Goal: Information Seeking & Learning: Learn about a topic

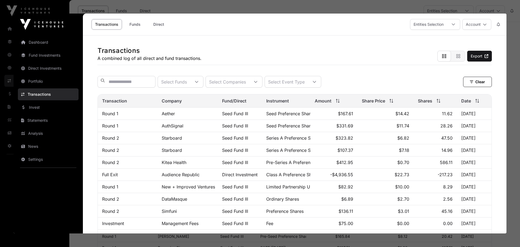
click at [227, 9] on div at bounding box center [260, 123] width 520 height 247
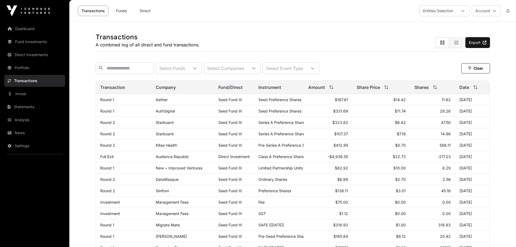
click at [36, 39] on link "Fund Investments" at bounding box center [34, 42] width 61 height 12
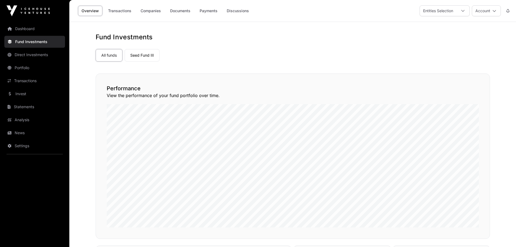
click at [42, 92] on link "Invest" at bounding box center [34, 94] width 61 height 12
click at [30, 80] on link "Transactions" at bounding box center [34, 81] width 61 height 12
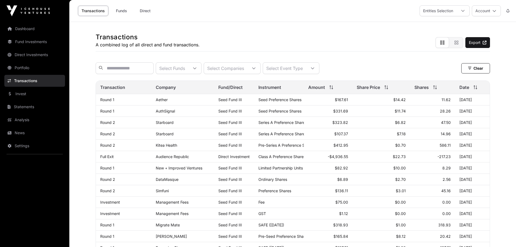
click at [28, 67] on link "Portfolio" at bounding box center [34, 68] width 61 height 12
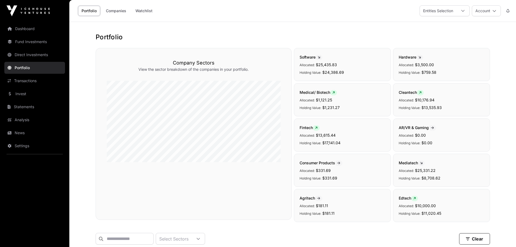
click at [112, 8] on link "Companies" at bounding box center [115, 11] width 27 height 10
click at [31, 54] on link "Direct Investments" at bounding box center [34, 55] width 61 height 12
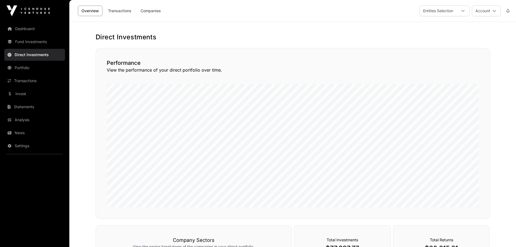
click at [121, 8] on link "Transactions" at bounding box center [120, 11] width 30 height 10
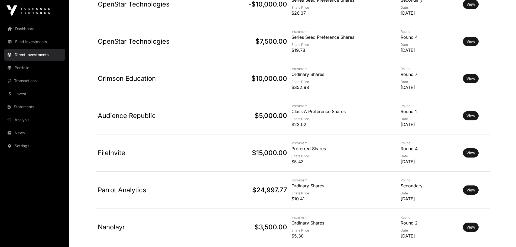
scroll to position [283, 0]
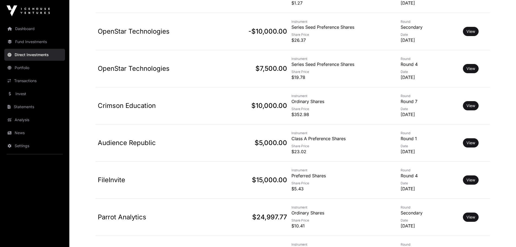
click at [299, 178] on p "Preferred Shares" at bounding box center [344, 175] width 105 height 7
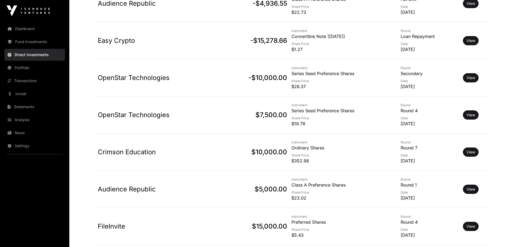
scroll to position [229, 0]
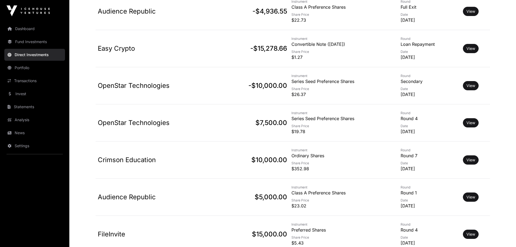
click at [250, 157] on p "$10,000.00" at bounding box center [254, 160] width 66 height 9
drag, startPoint x: 253, startPoint y: 159, endPoint x: 340, endPoint y: 159, distance: 87.0
click at [340, 159] on tr "Crimson Education $10,000.00 $10,000.00 Instrument Ordinary Shares Share Price …" at bounding box center [293, 159] width 395 height 37
click at [340, 159] on td "Instrument Ordinary Shares Share Price $352.98" at bounding box center [343, 159] width 109 height 37
drag, startPoint x: 249, startPoint y: 160, endPoint x: 317, endPoint y: 155, distance: 67.9
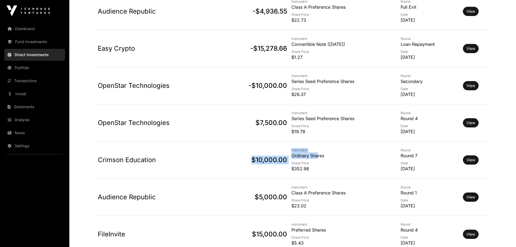
click at [317, 155] on tr "Crimson Education $10,000.00 $10,000.00 Instrument Ordinary Shares Share Price …" at bounding box center [293, 159] width 395 height 37
click at [317, 155] on p "Ordinary Shares" at bounding box center [344, 155] width 105 height 7
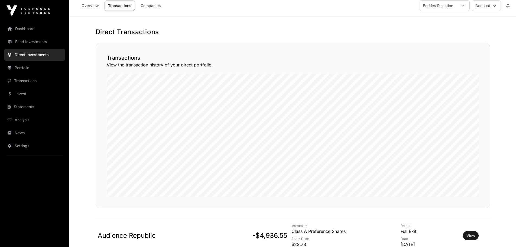
scroll to position [0, 0]
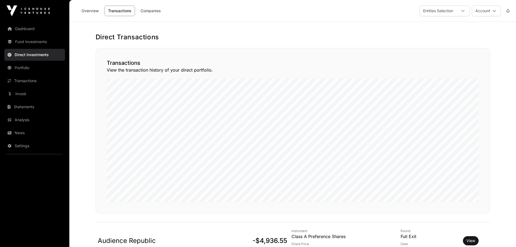
click at [38, 43] on link "Fund Investments" at bounding box center [34, 42] width 61 height 12
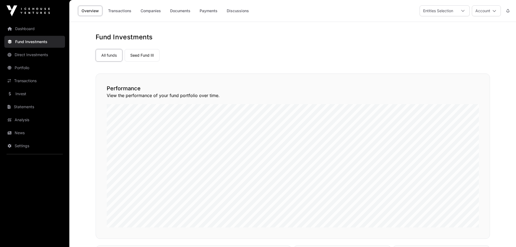
click at [143, 52] on link "Seed Fund III" at bounding box center [142, 55] width 35 height 12
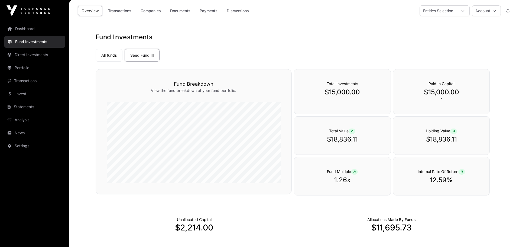
click at [154, 11] on link "Companies" at bounding box center [150, 11] width 27 height 10
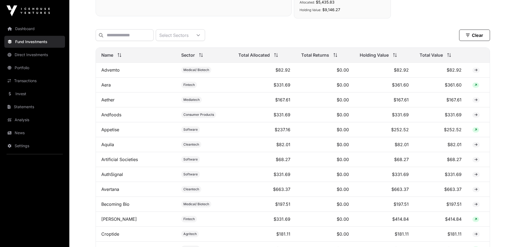
scroll to position [217, 0]
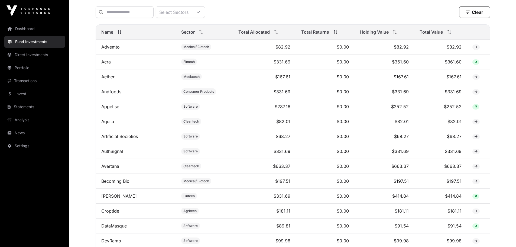
click at [395, 31] on icon at bounding box center [394, 30] width 2 height 1
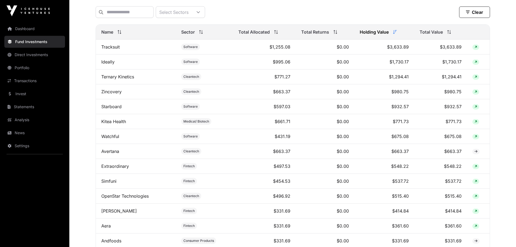
click at [271, 35] on div "Total Allocated" at bounding box center [264, 32] width 52 height 7
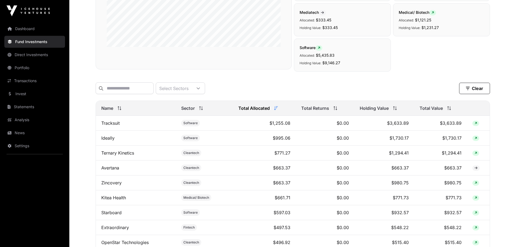
scroll to position [170, 0]
